Goal: Task Accomplishment & Management: Manage account settings

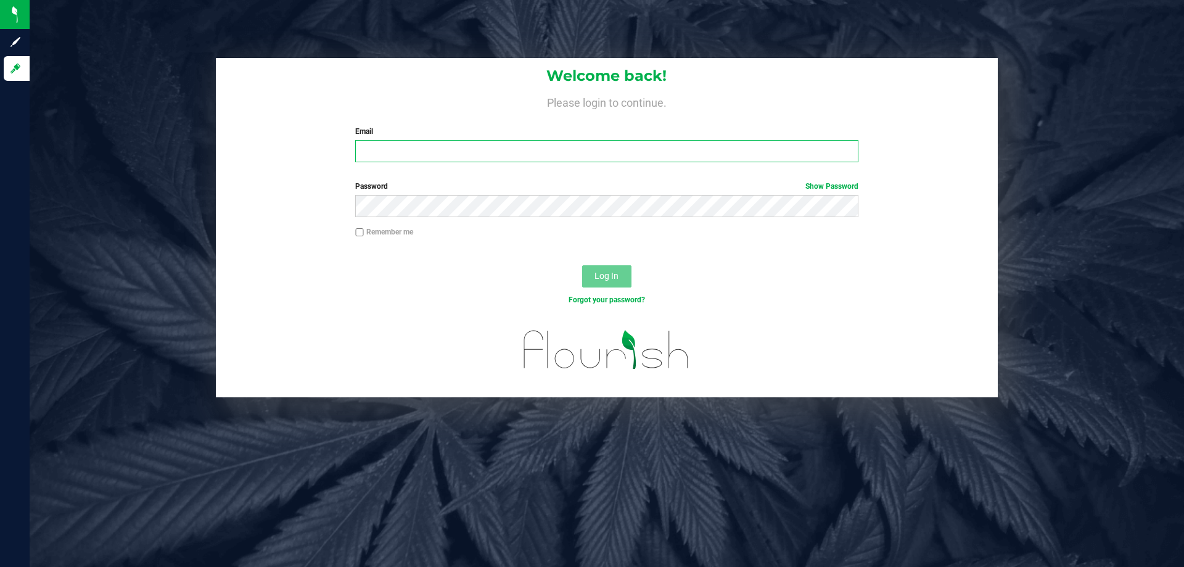
click at [498, 149] on input "Email" at bounding box center [606, 151] width 502 height 22
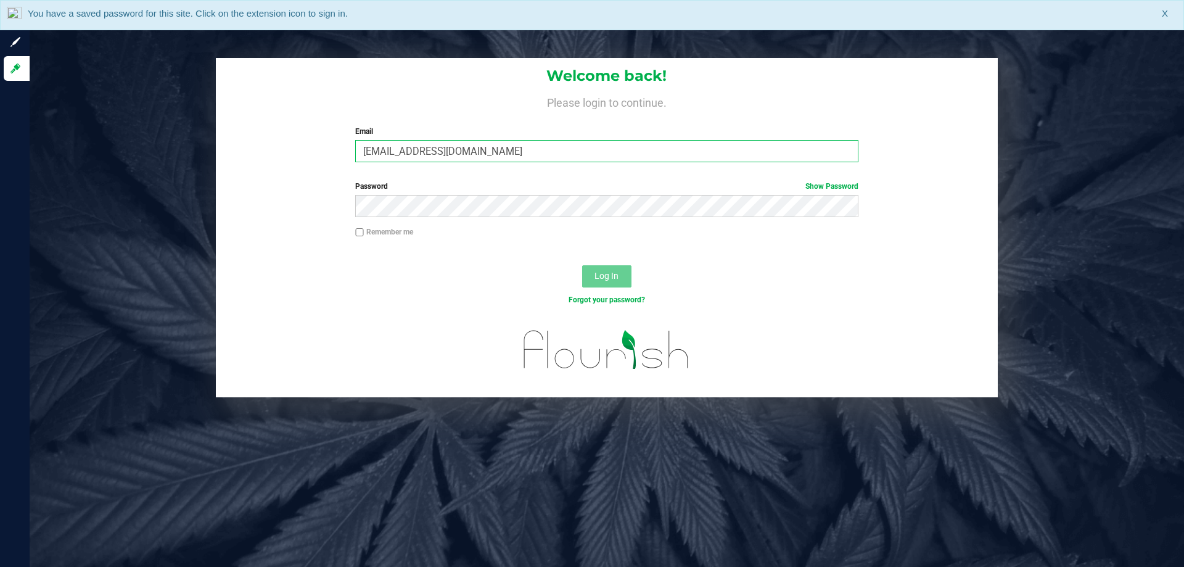
type input "[EMAIL_ADDRESS][DOMAIN_NAME]"
click at [582, 265] on button "Log In" at bounding box center [606, 276] width 49 height 22
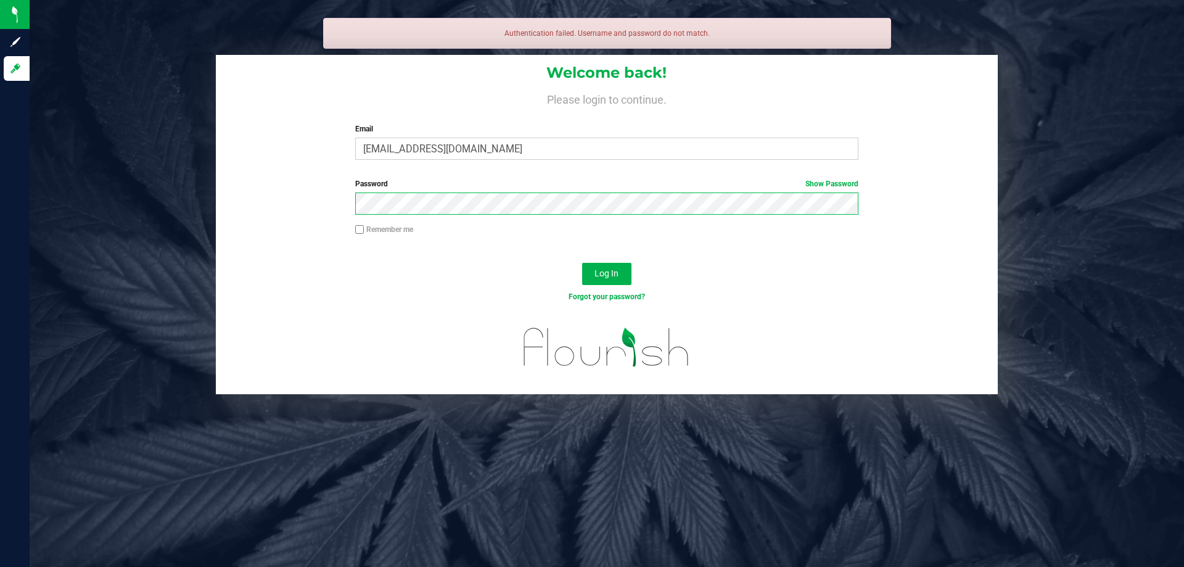
click at [582, 263] on button "Log In" at bounding box center [606, 274] width 49 height 22
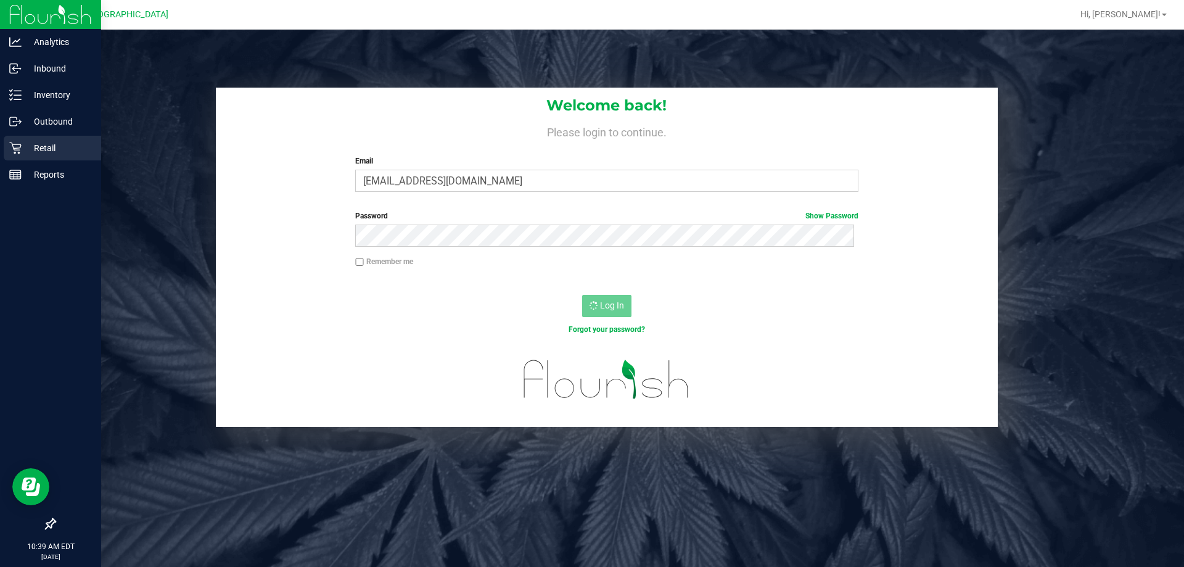
click at [25, 142] on p "Retail" at bounding box center [59, 148] width 74 height 15
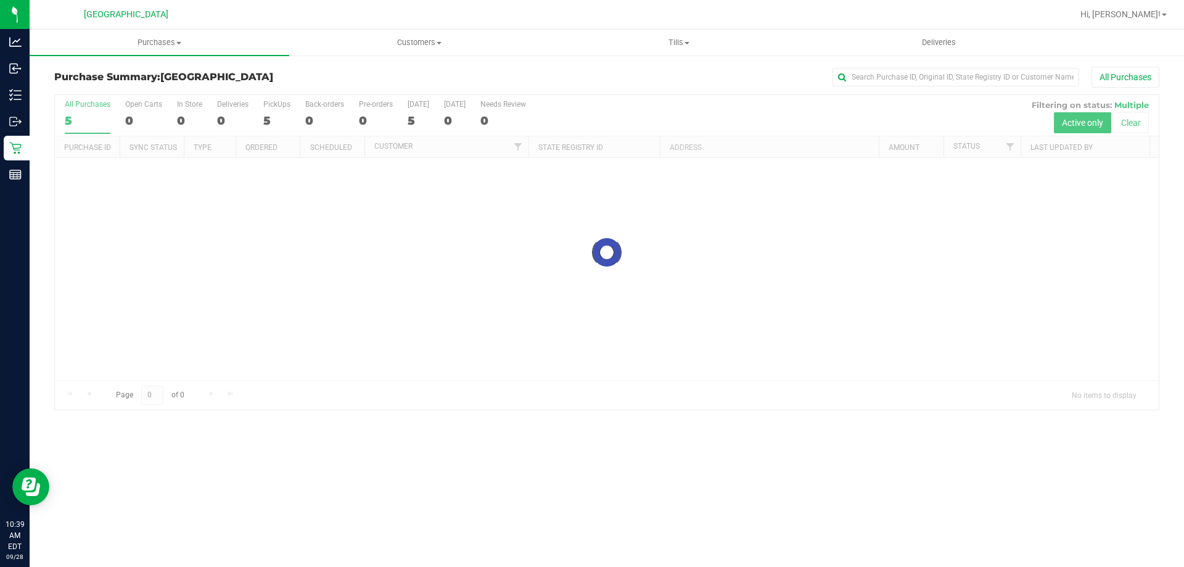
click at [580, 77] on div "All Purchases" at bounding box center [790, 77] width 737 height 21
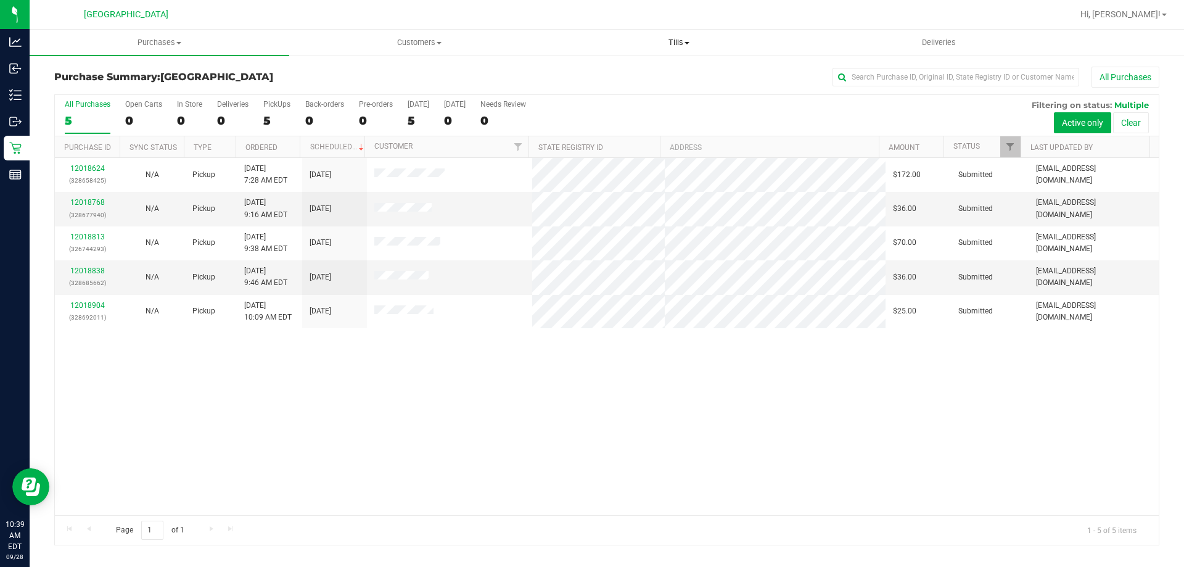
click at [694, 50] on uib-tab-heading "Tills Manage tills Reconcile e-payments" at bounding box center [678, 42] width 258 height 25
click at [669, 76] on li "Manage tills" at bounding box center [679, 74] width 260 height 15
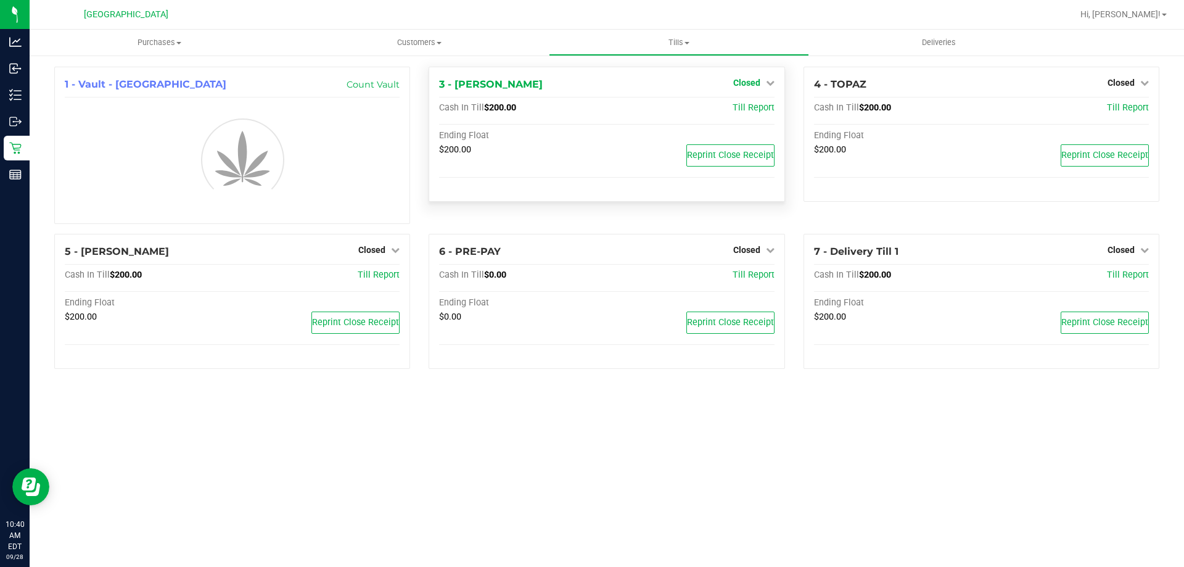
click at [748, 84] on span "Closed" at bounding box center [746, 83] width 27 height 10
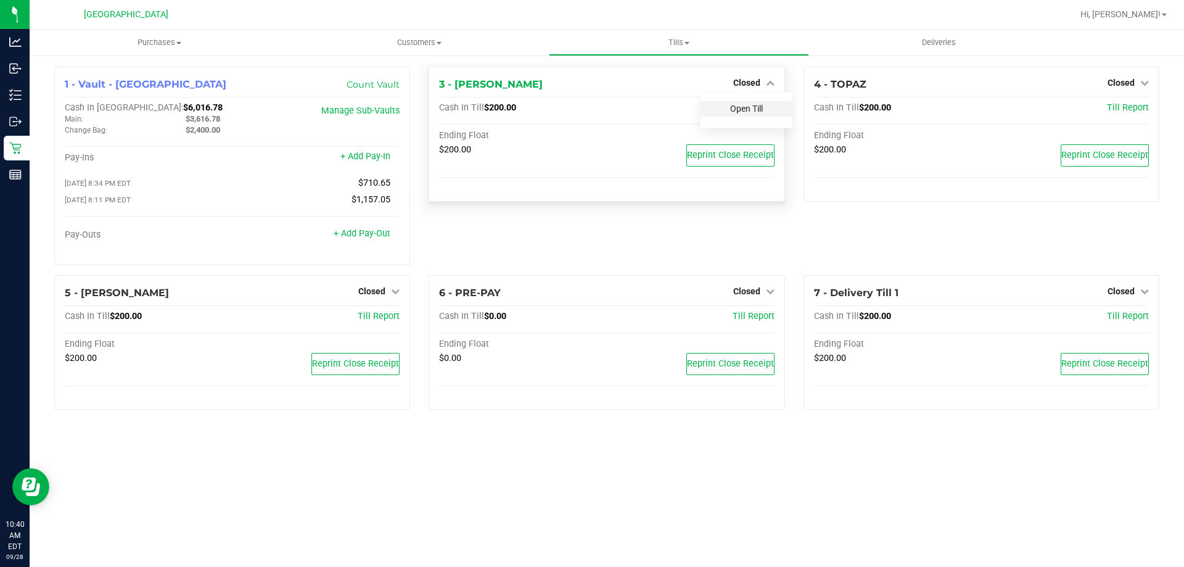
click at [744, 104] on link "Open Till" at bounding box center [746, 109] width 33 height 10
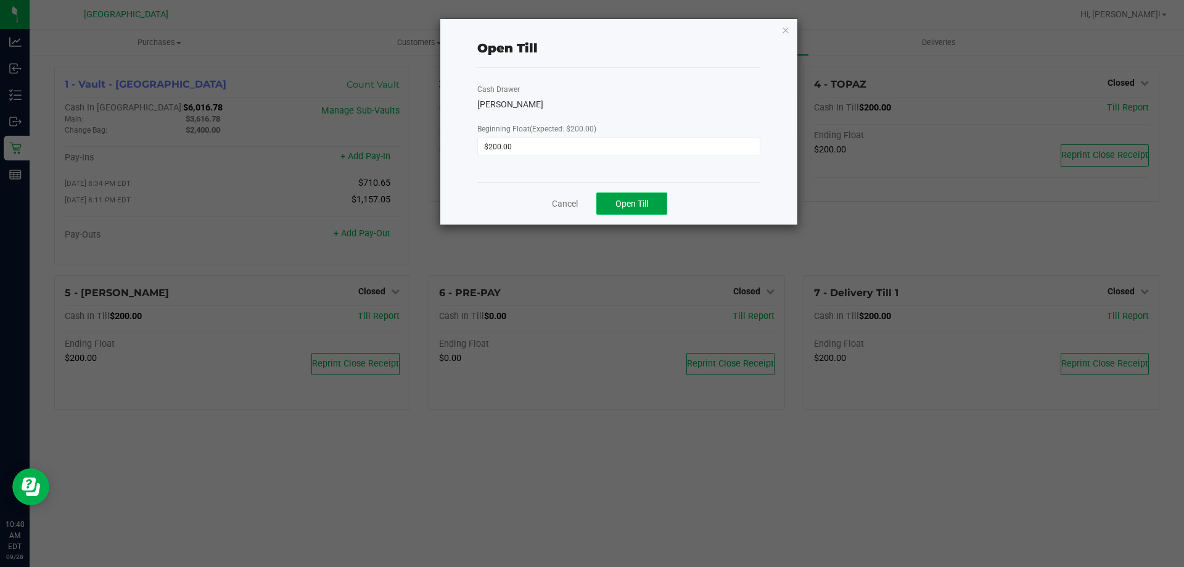
click at [632, 199] on span "Open Till" at bounding box center [631, 204] width 33 height 10
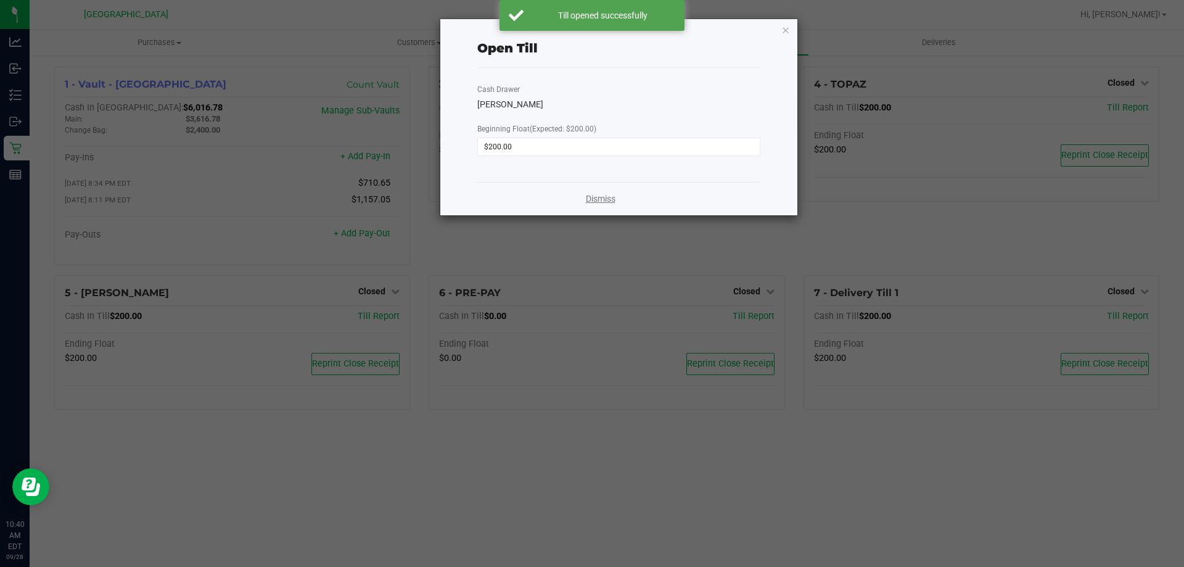
click at [603, 201] on link "Dismiss" at bounding box center [601, 198] width 30 height 13
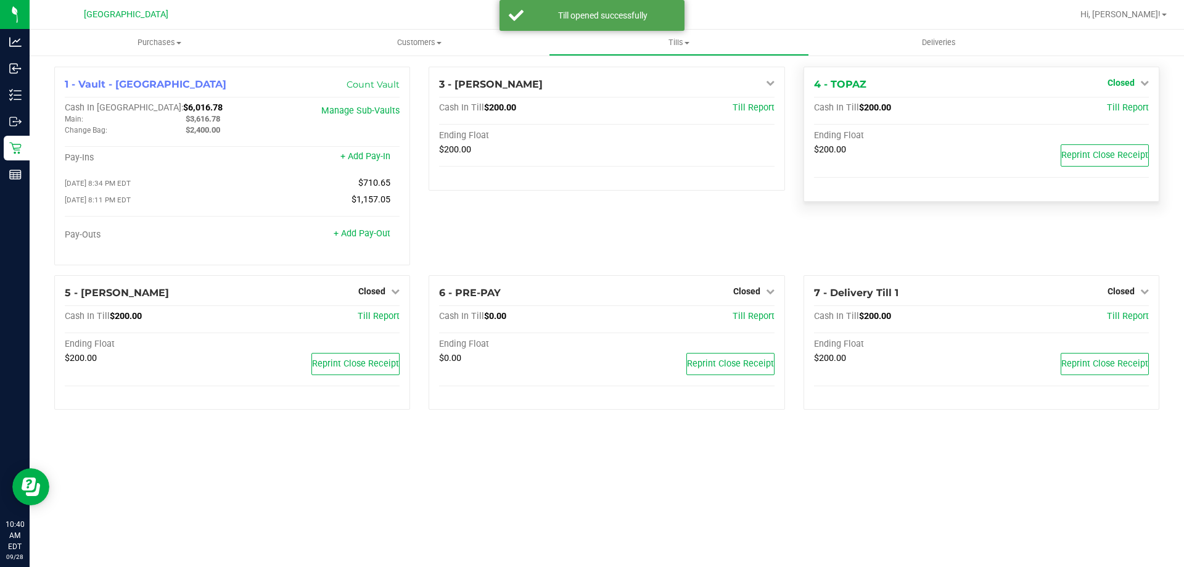
click at [1112, 81] on span "Closed" at bounding box center [1120, 83] width 27 height 10
click at [1104, 113] on link "Open Till" at bounding box center [1120, 109] width 33 height 10
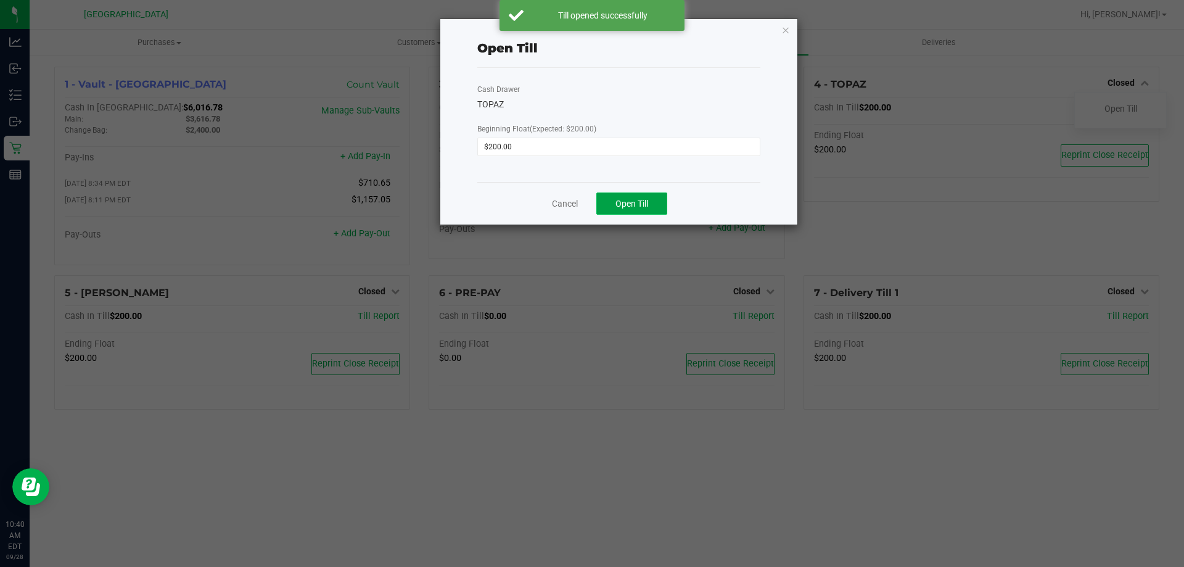
click at [654, 199] on button "Open Till" at bounding box center [631, 203] width 71 height 22
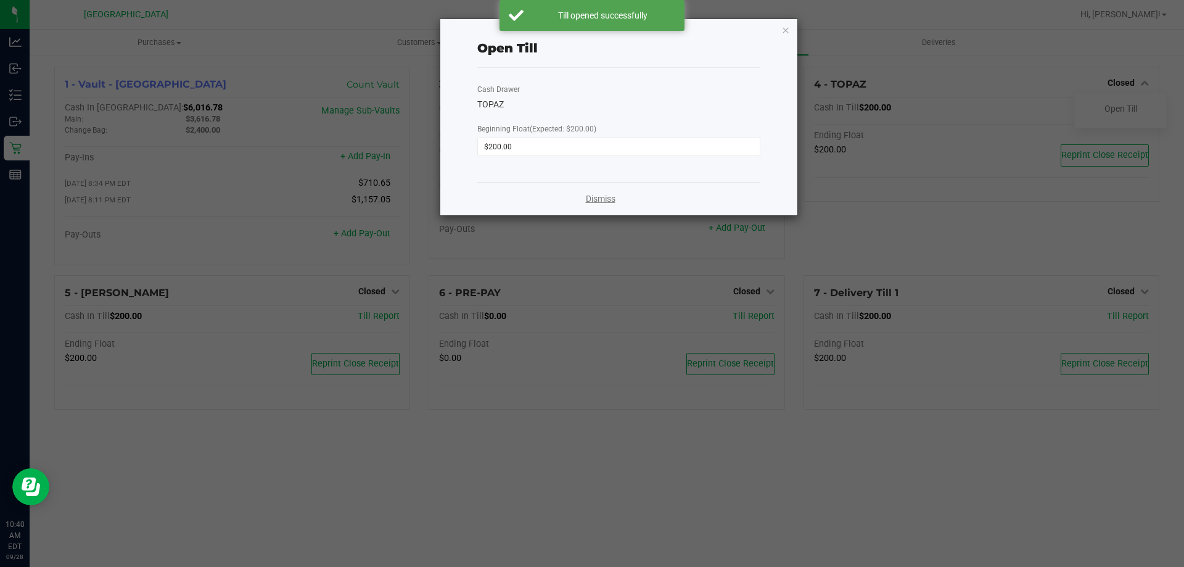
click at [597, 197] on link "Dismiss" at bounding box center [601, 198] width 30 height 13
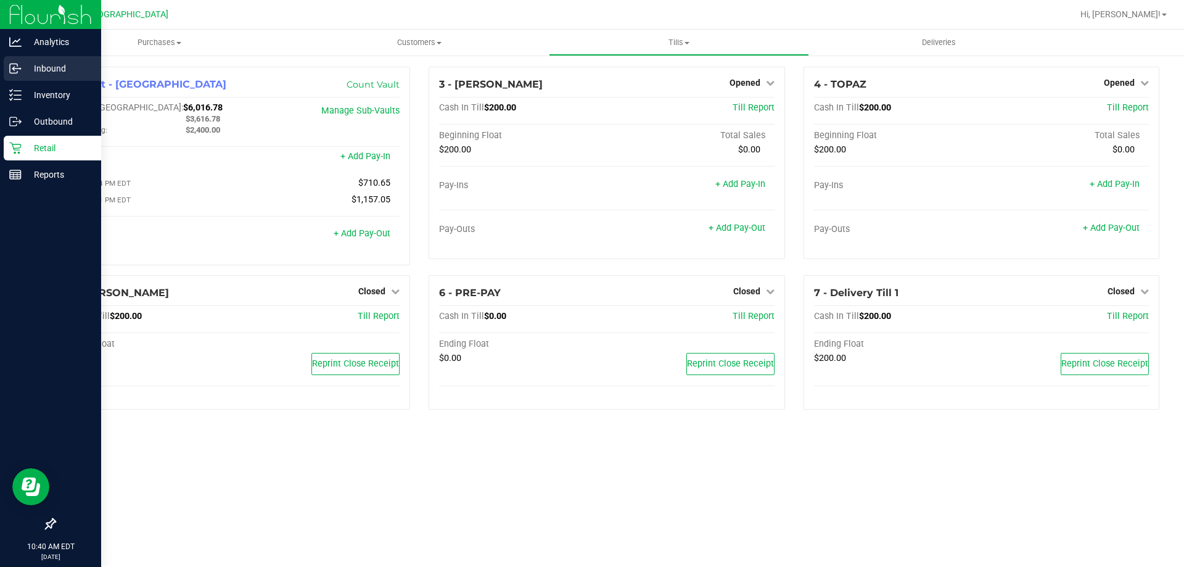
click at [39, 65] on p "Inbound" at bounding box center [59, 68] width 74 height 15
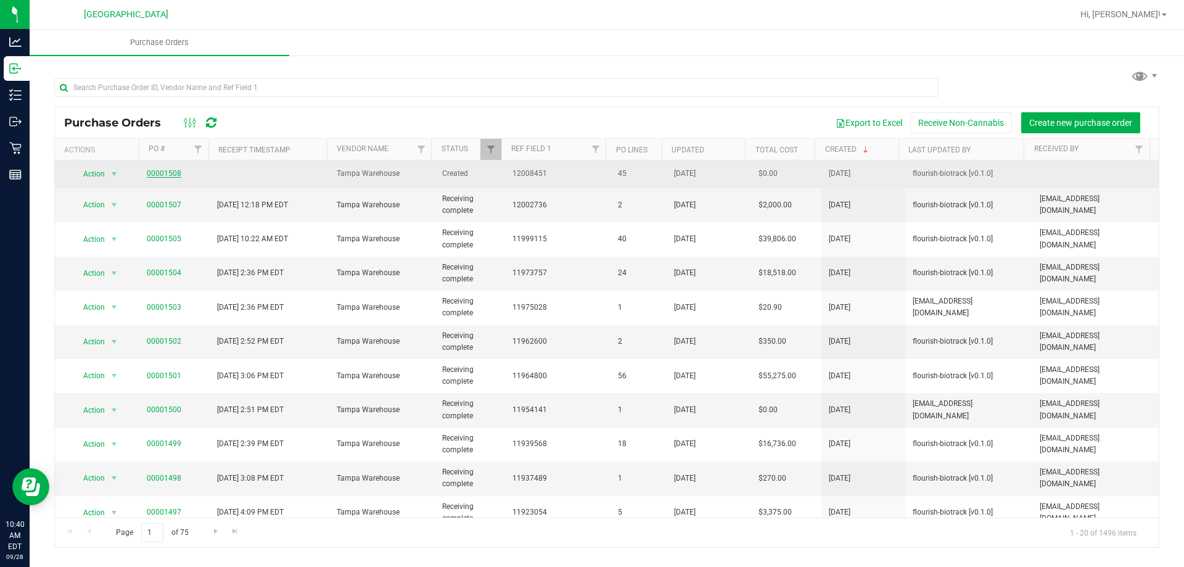
click at [162, 174] on link "00001508" at bounding box center [164, 173] width 35 height 9
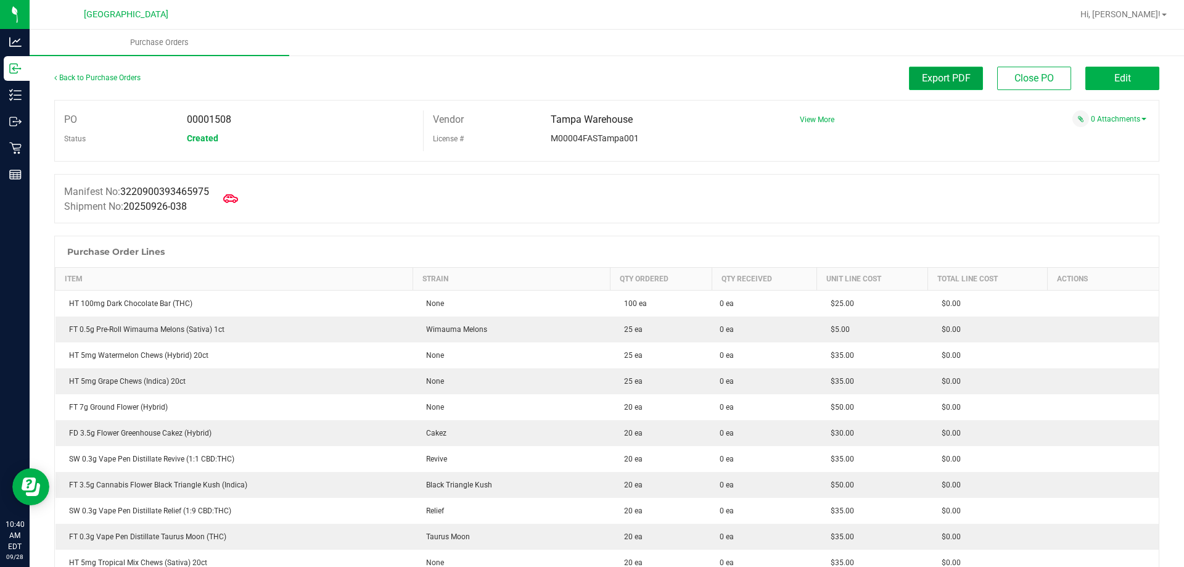
click at [954, 78] on span "Export PDF" at bounding box center [946, 78] width 49 height 12
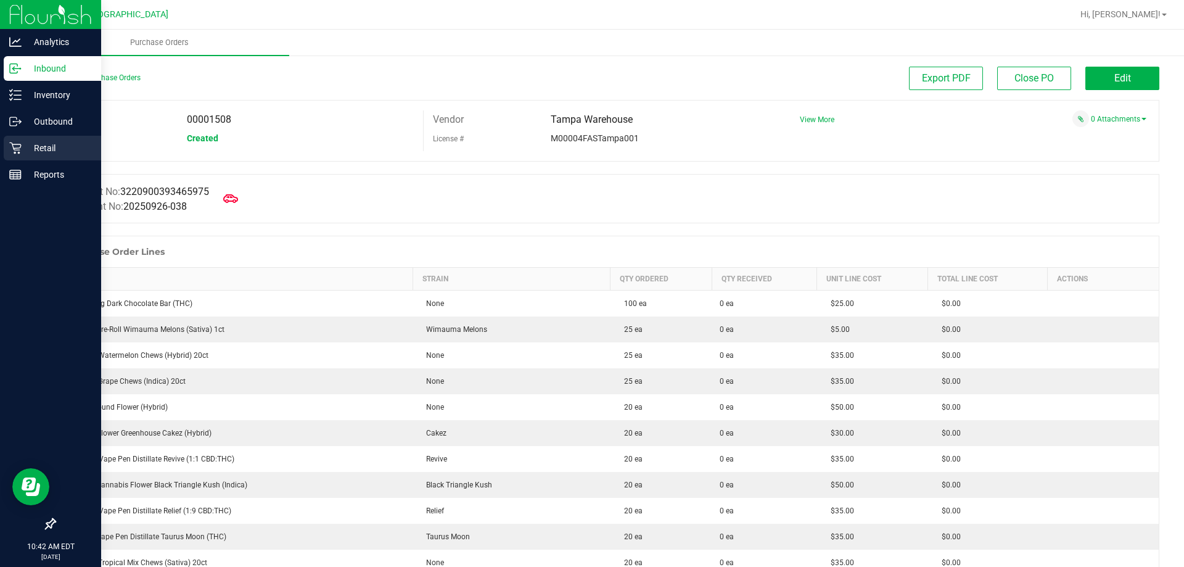
click at [21, 146] on icon at bounding box center [15, 148] width 12 height 12
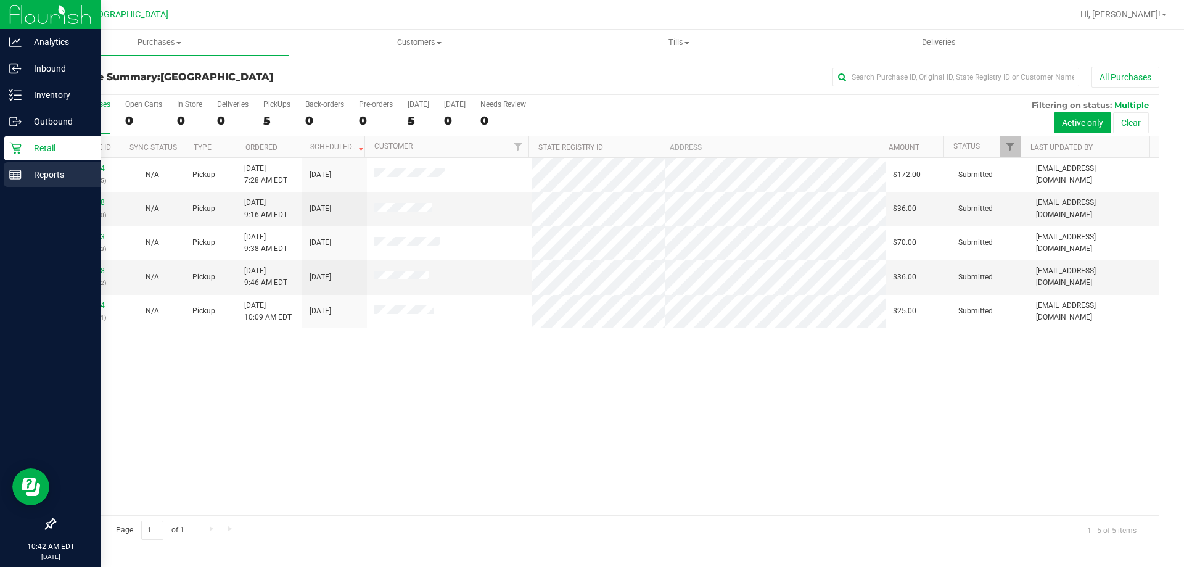
click at [35, 177] on p "Reports" at bounding box center [59, 174] width 74 height 15
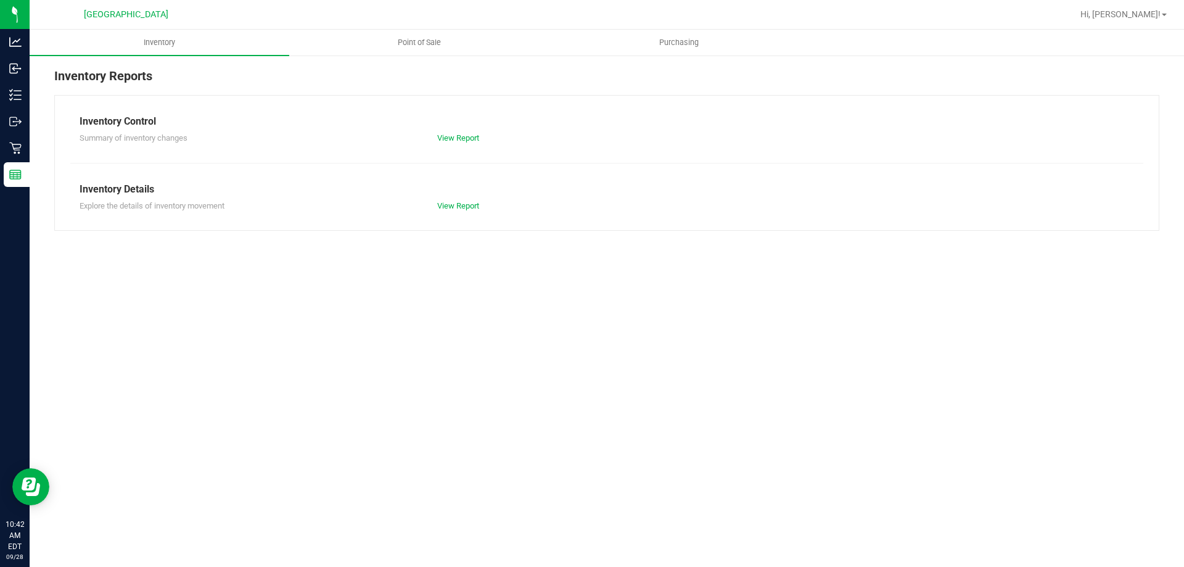
click at [425, 24] on div at bounding box center [646, 14] width 851 height 24
click at [419, 49] on uib-tab-heading "Point of Sale" at bounding box center [419, 42] width 258 height 25
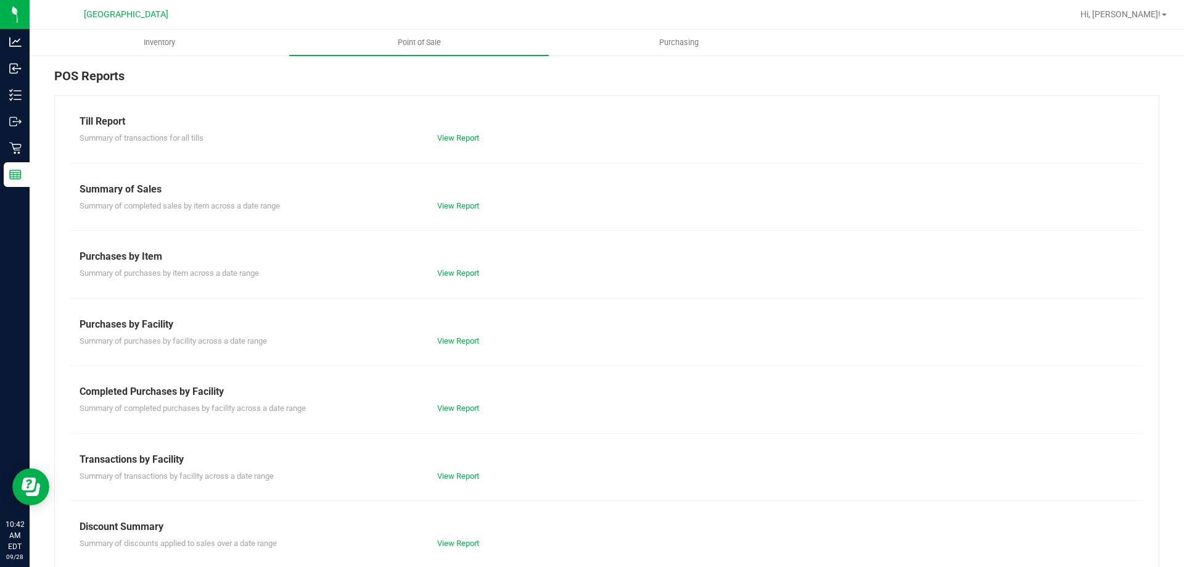
click at [449, 418] on div "Till Report Summary of transactions for all tills View Report Summary of Sales …" at bounding box center [606, 365] width 1105 height 541
click at [455, 407] on link "View Report" at bounding box center [458, 407] width 42 height 9
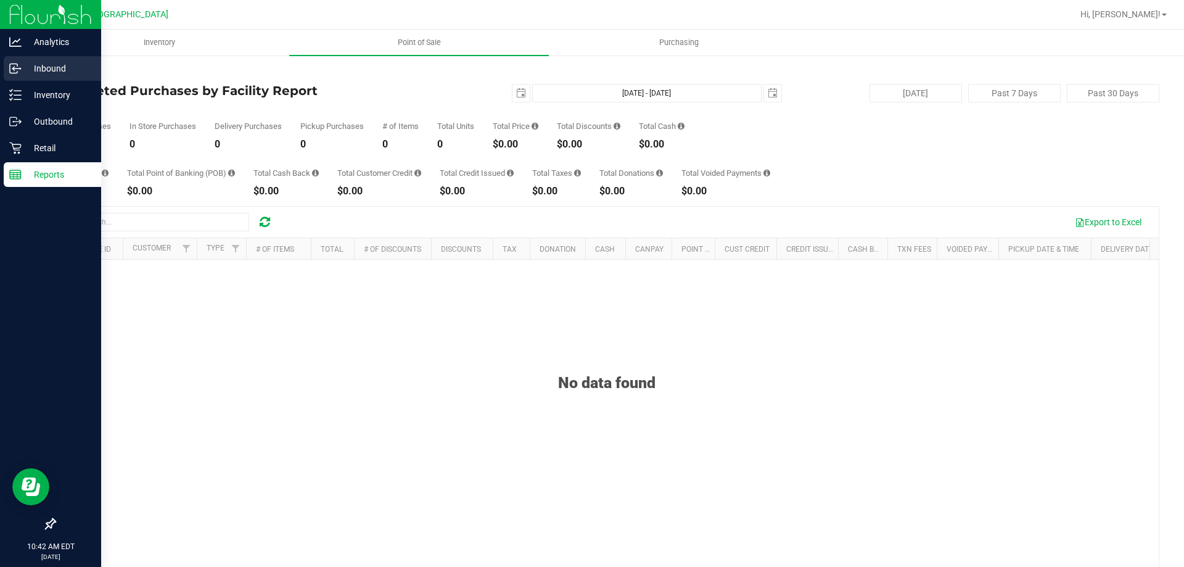
click at [9, 60] on div "Inbound" at bounding box center [52, 68] width 97 height 25
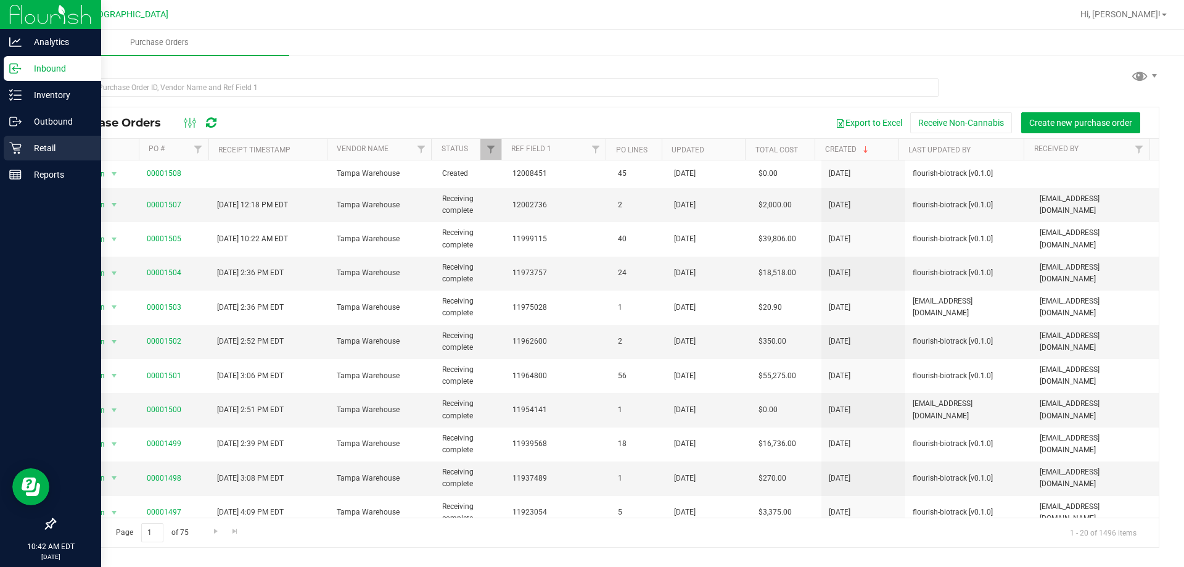
click at [15, 142] on icon at bounding box center [15, 148] width 12 height 12
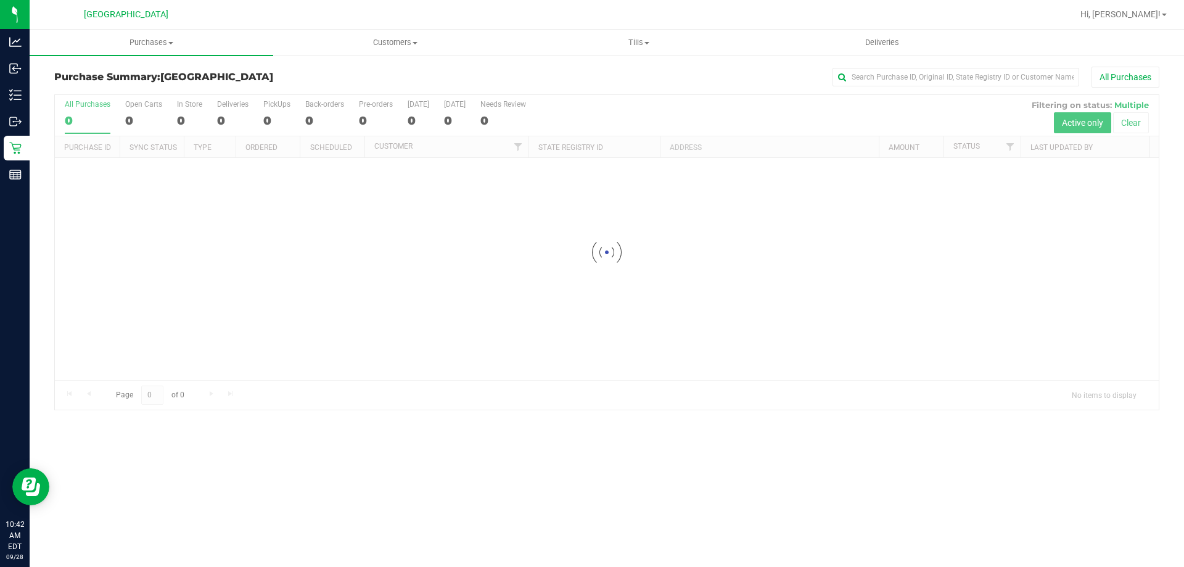
click at [379, 71] on div "Purchase Summary: [GEOGRAPHIC_DATA] All Purchases" at bounding box center [606, 80] width 1105 height 27
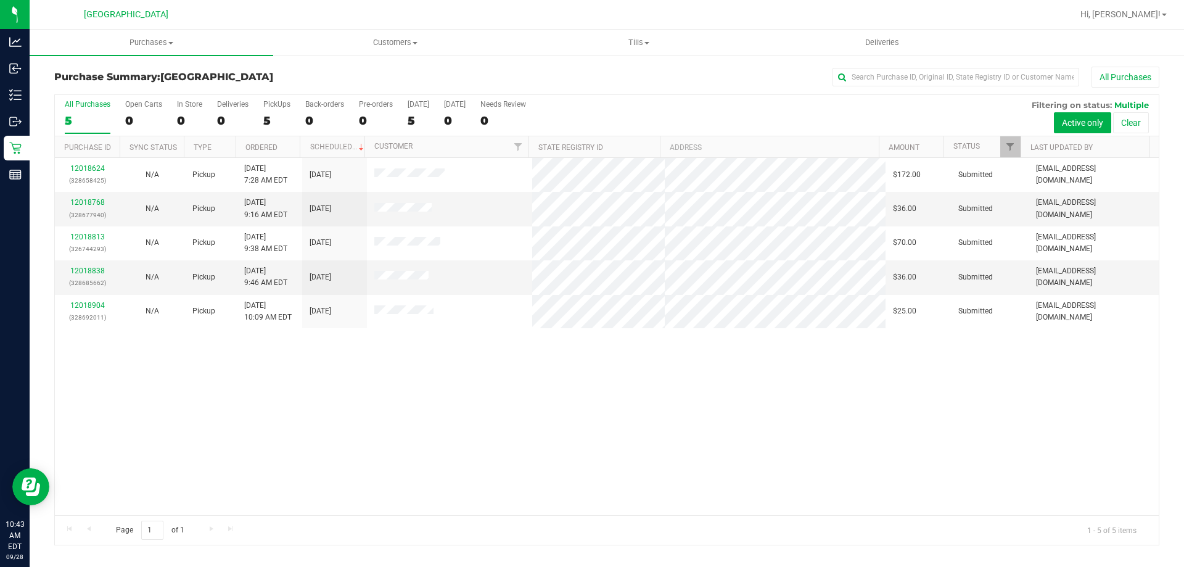
click at [282, 373] on div "12018624 (328658425) N/A Pickup [DATE] 7:28 AM EDT 9/28/2025 $172.00 Submitted …" at bounding box center [606, 336] width 1103 height 357
click at [672, 42] on span "Tills" at bounding box center [638, 42] width 242 height 11
click at [637, 72] on li "Manage tills" at bounding box center [639, 74] width 244 height 15
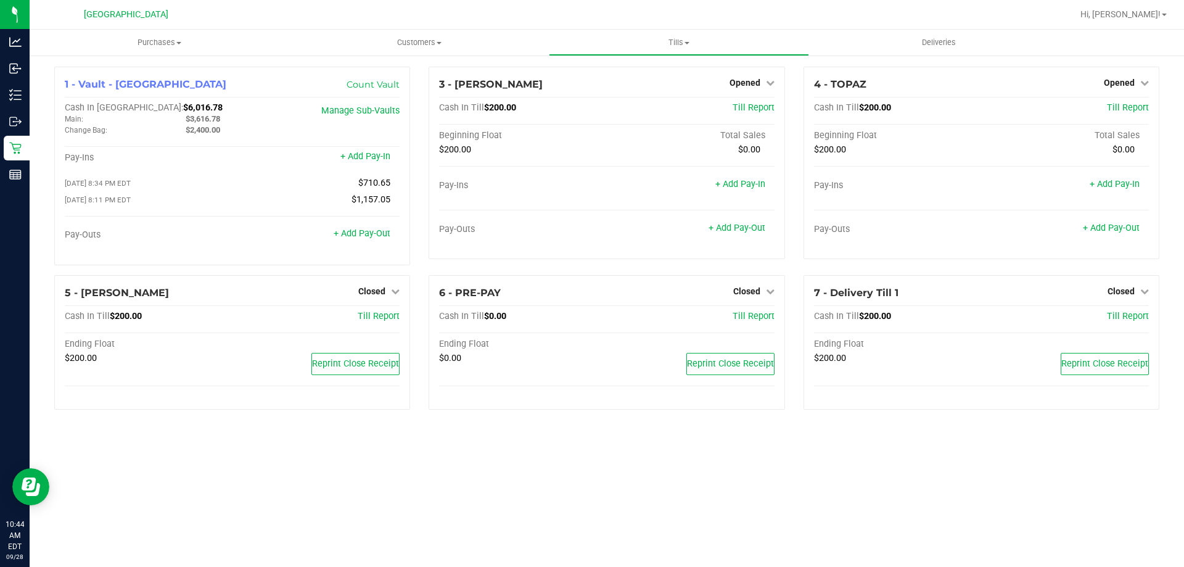
click at [365, 458] on div "Purchases Summary of purchases Fulfillment All purchases Customers All customer…" at bounding box center [607, 298] width 1154 height 537
click at [1113, 6] on div "Hi, [PERSON_NAME]!" at bounding box center [1123, 15] width 96 height 22
click at [1129, 20] on link "Hi, [PERSON_NAME]!" at bounding box center [1123, 14] width 96 height 13
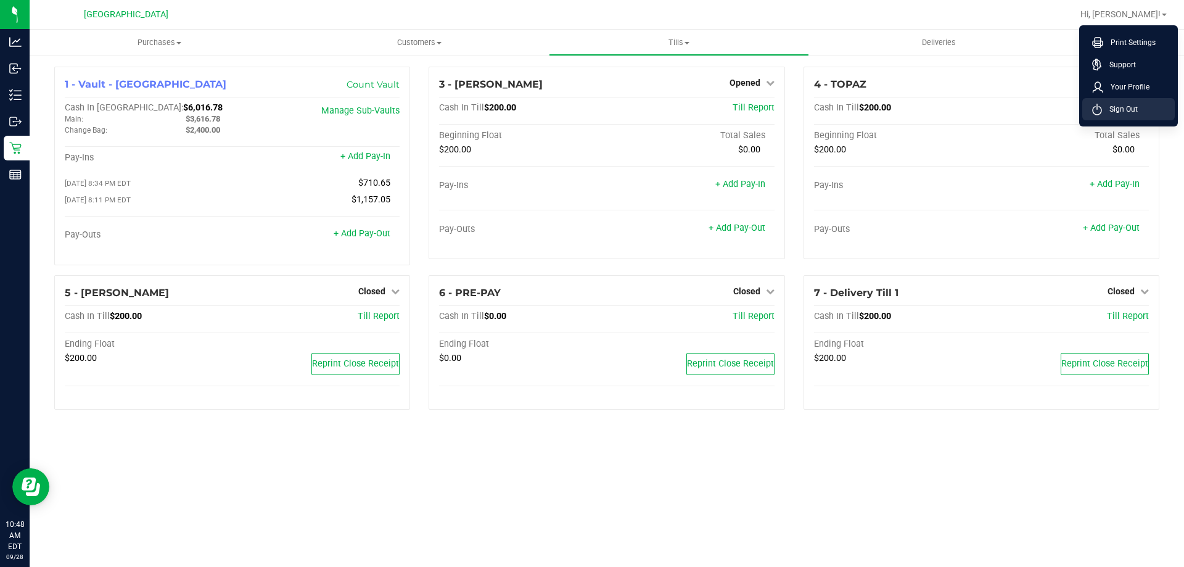
click at [1100, 105] on icon at bounding box center [1097, 110] width 10 height 12
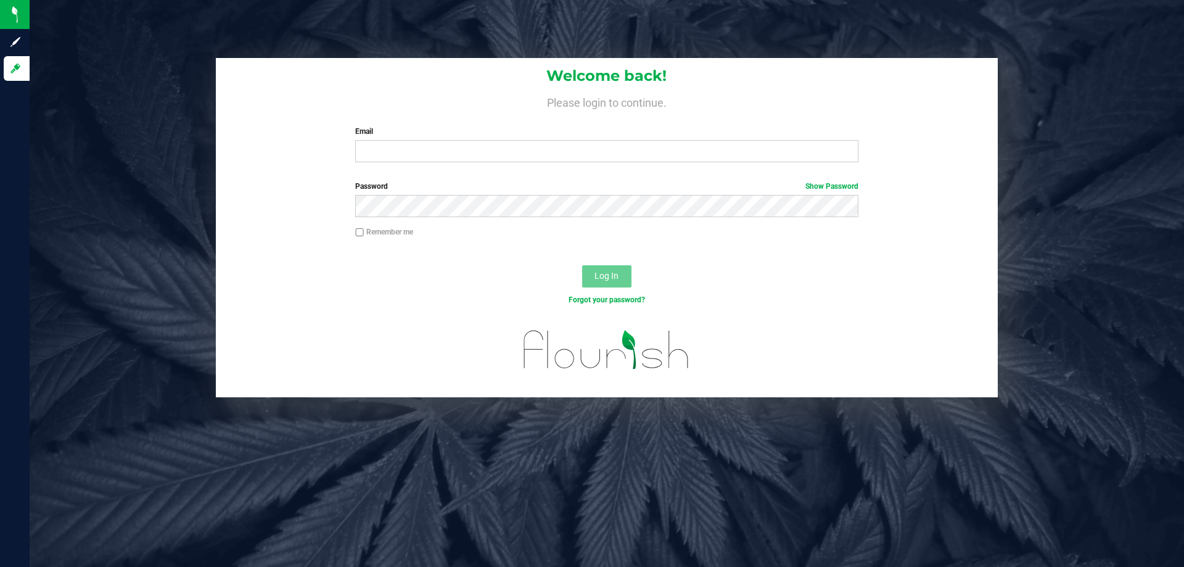
click at [202, 261] on div "Welcome back! Please login to continue. Email Required Please format your email…" at bounding box center [606, 227] width 1173 height 339
